Goal: Answer question/provide support: Share knowledge or assist other users

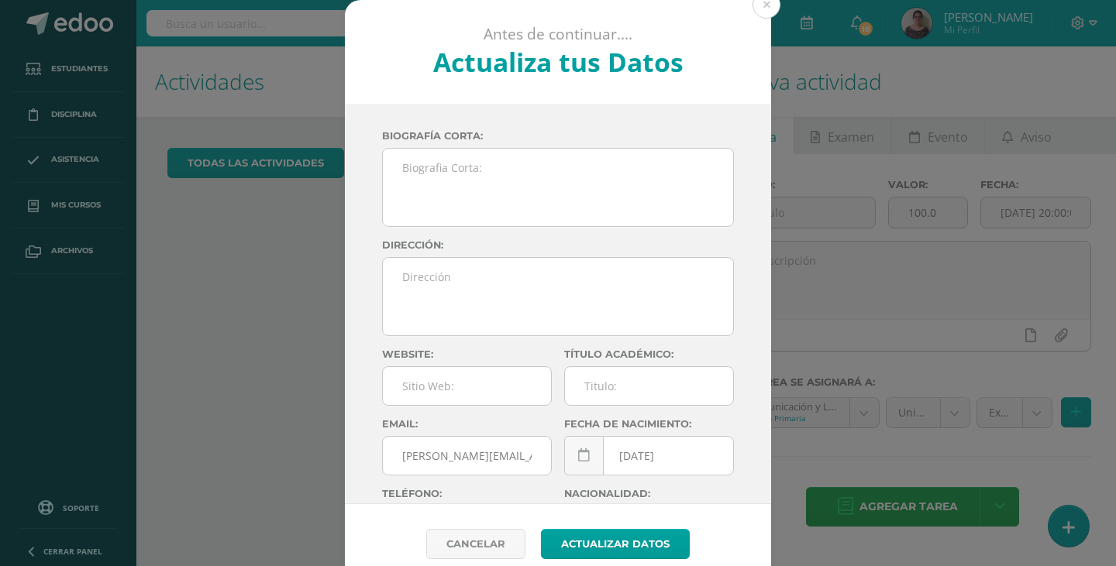
click at [769, 1] on button at bounding box center [766, 5] width 28 height 28
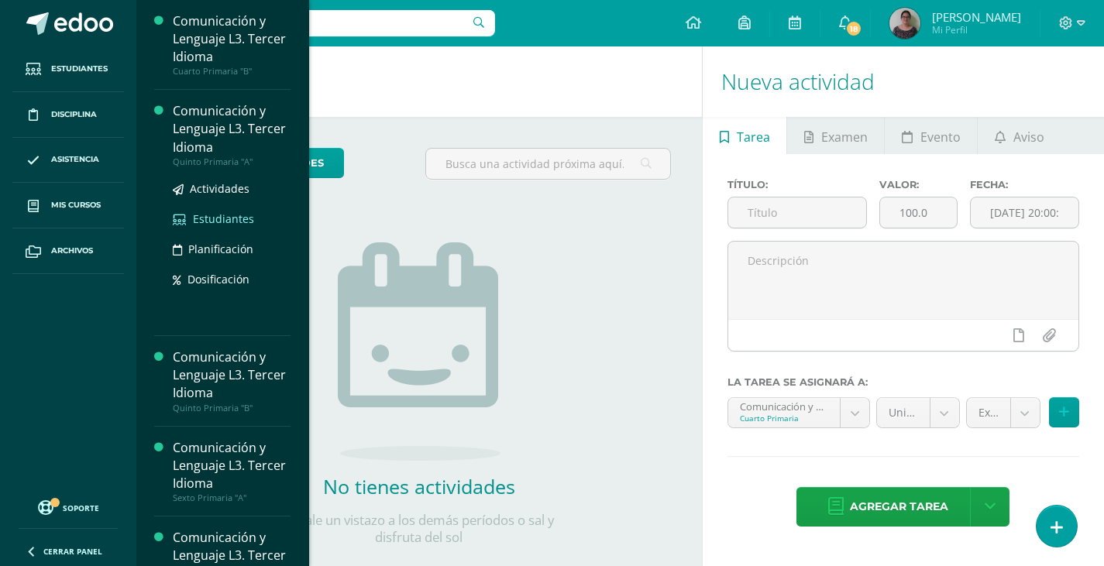
click at [234, 218] on span "Estudiantes" at bounding box center [223, 219] width 61 height 15
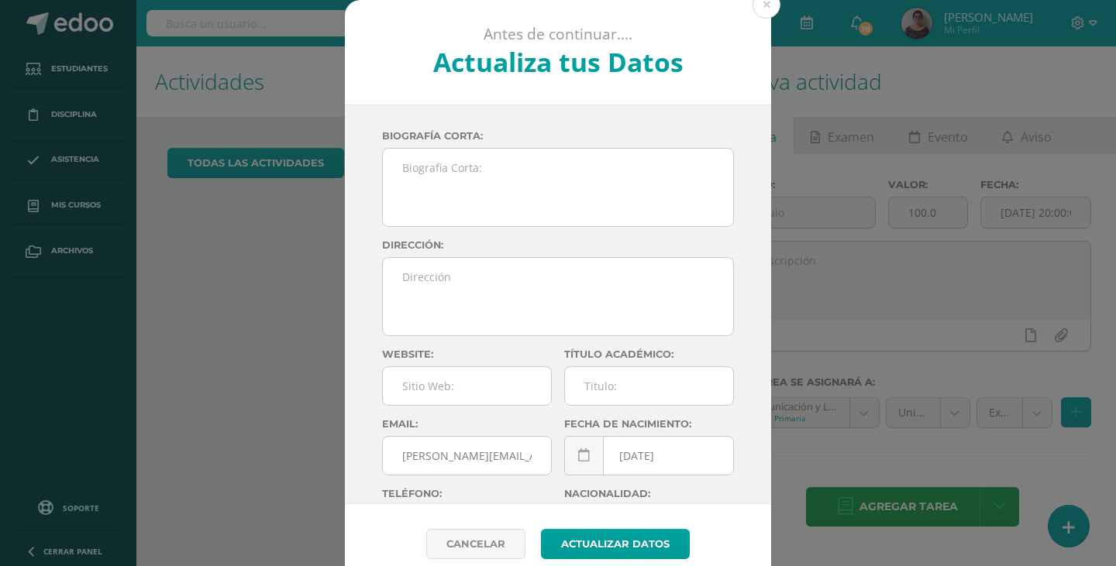
click at [762, 5] on button at bounding box center [766, 5] width 28 height 28
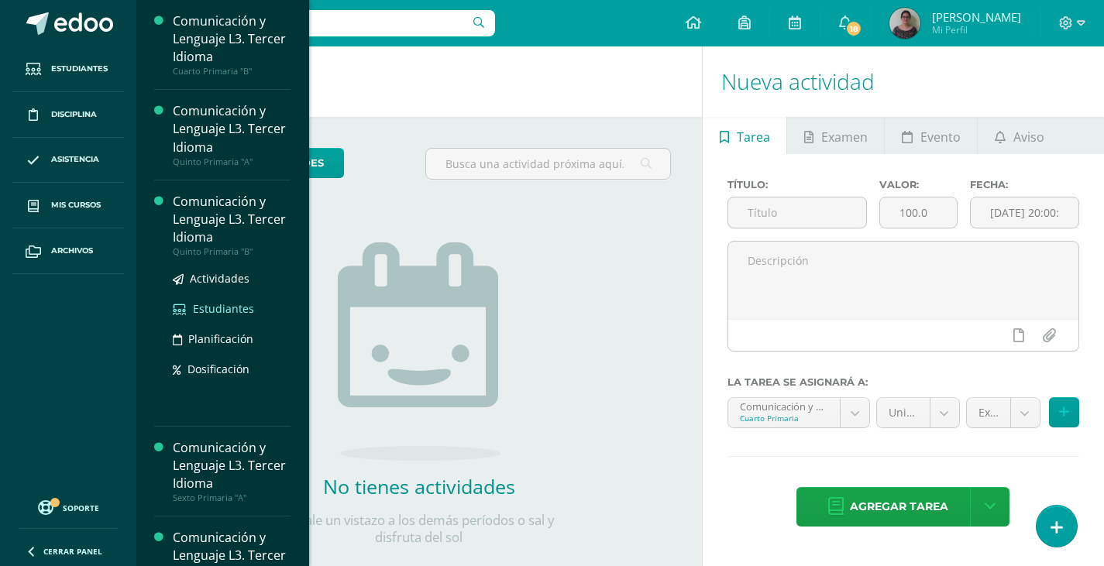
click at [212, 311] on span "Estudiantes" at bounding box center [223, 308] width 61 height 15
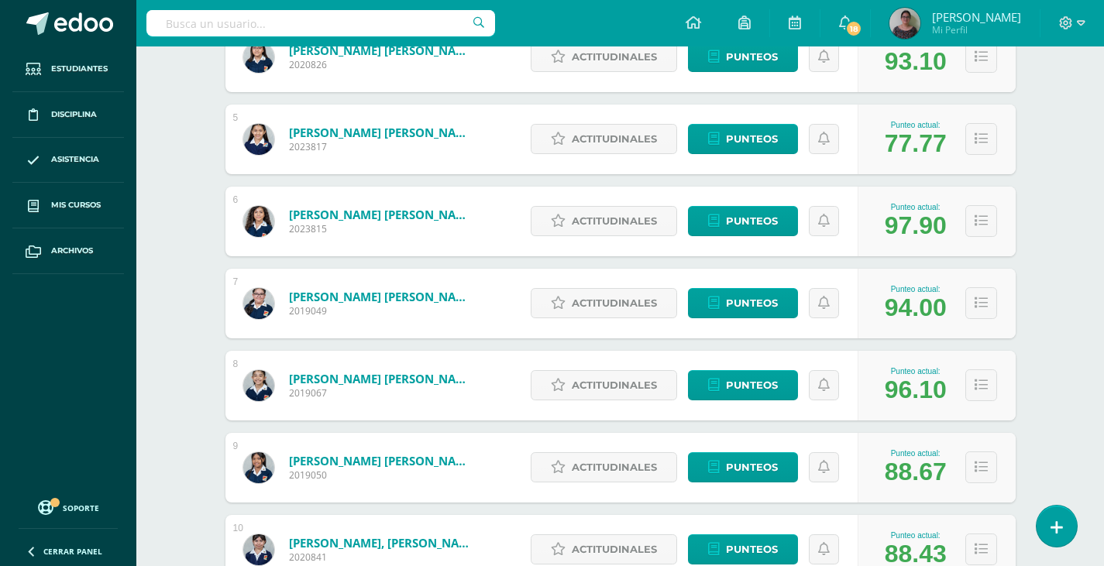
scroll to position [677, 0]
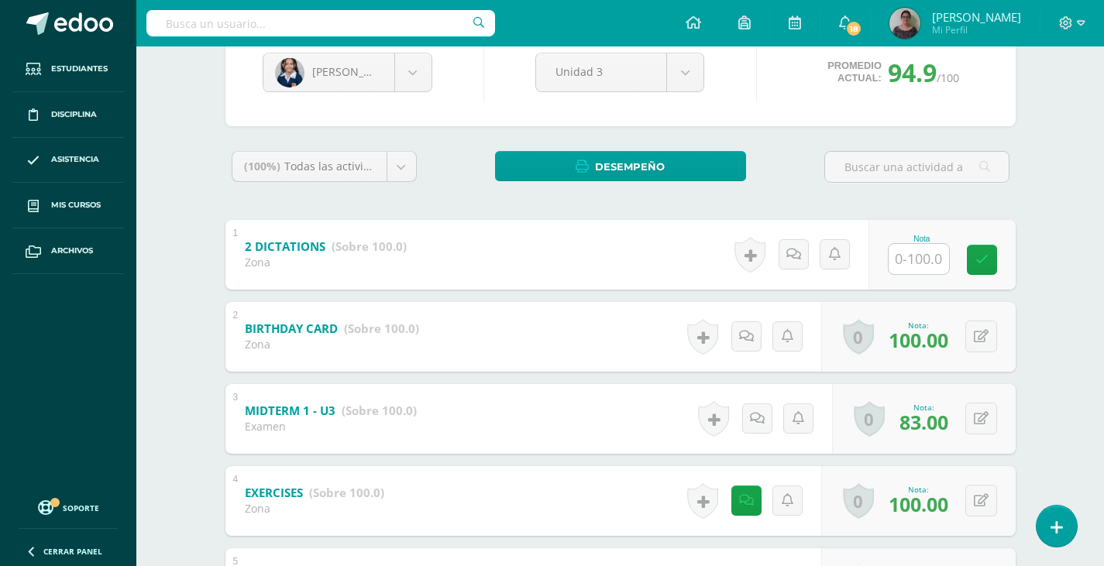
scroll to position [244, 0]
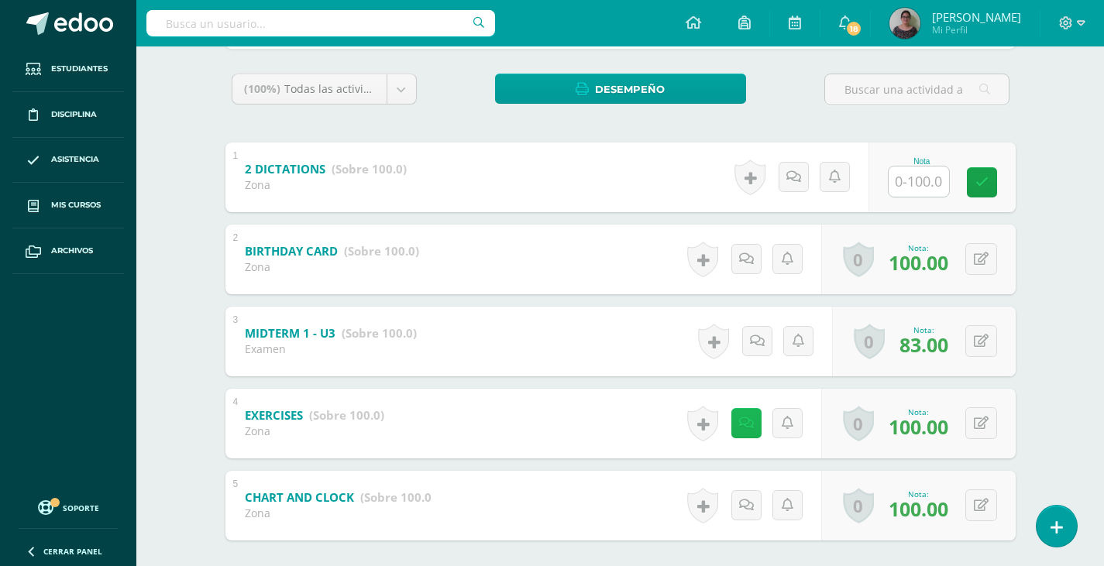
click at [743, 422] on icon at bounding box center [746, 423] width 15 height 13
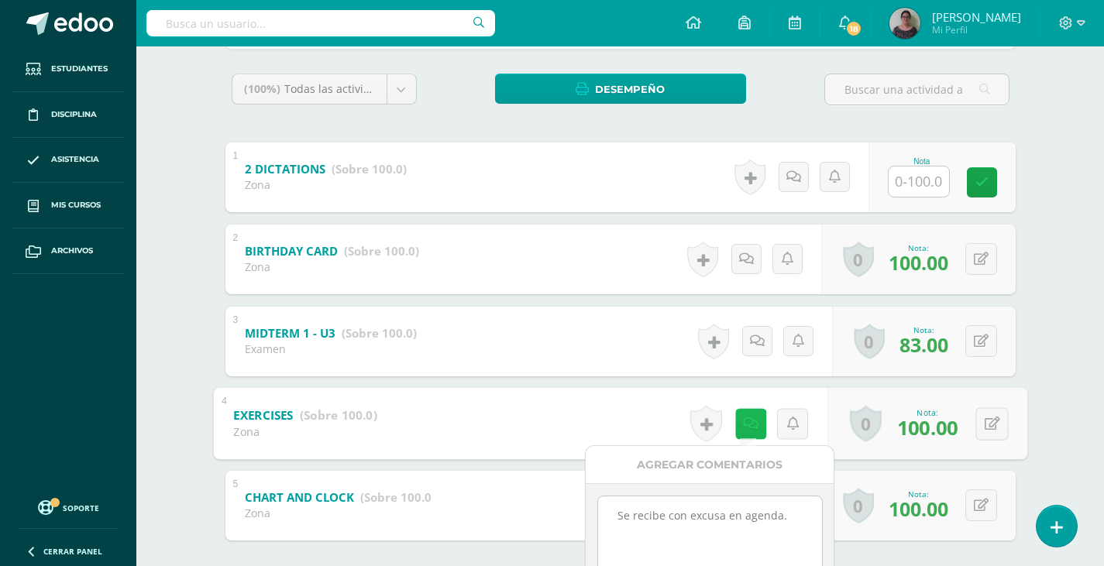
click at [741, 420] on link at bounding box center [750, 423] width 31 height 31
